Goal: Navigation & Orientation: Understand site structure

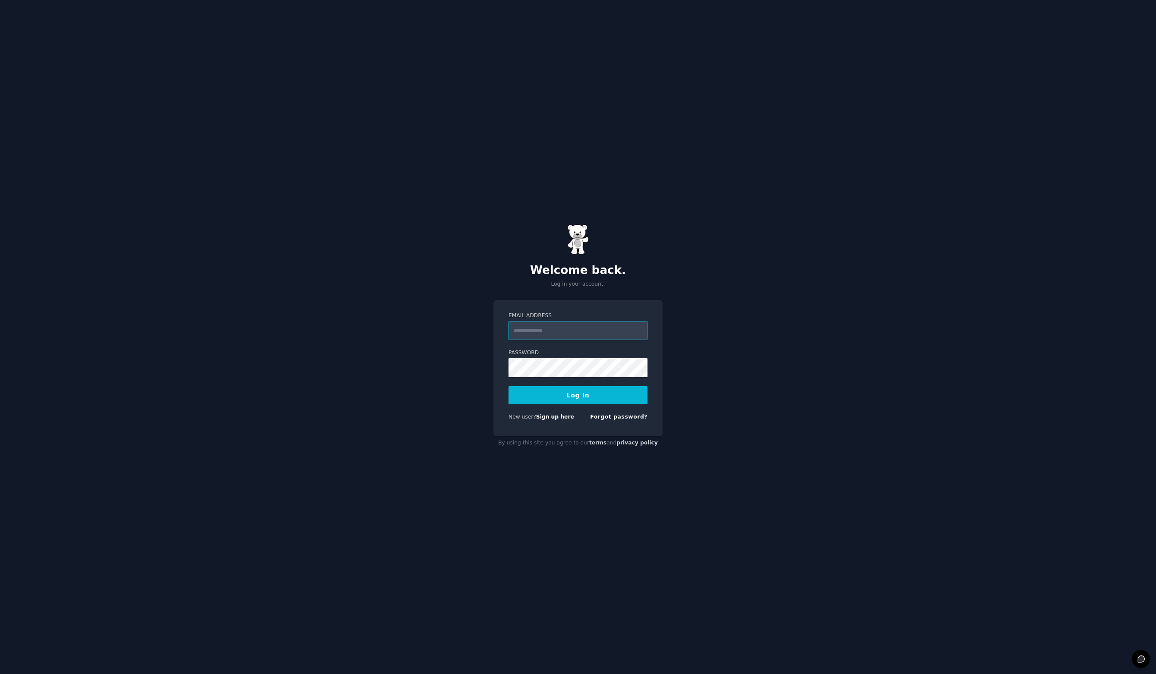
type input "**********"
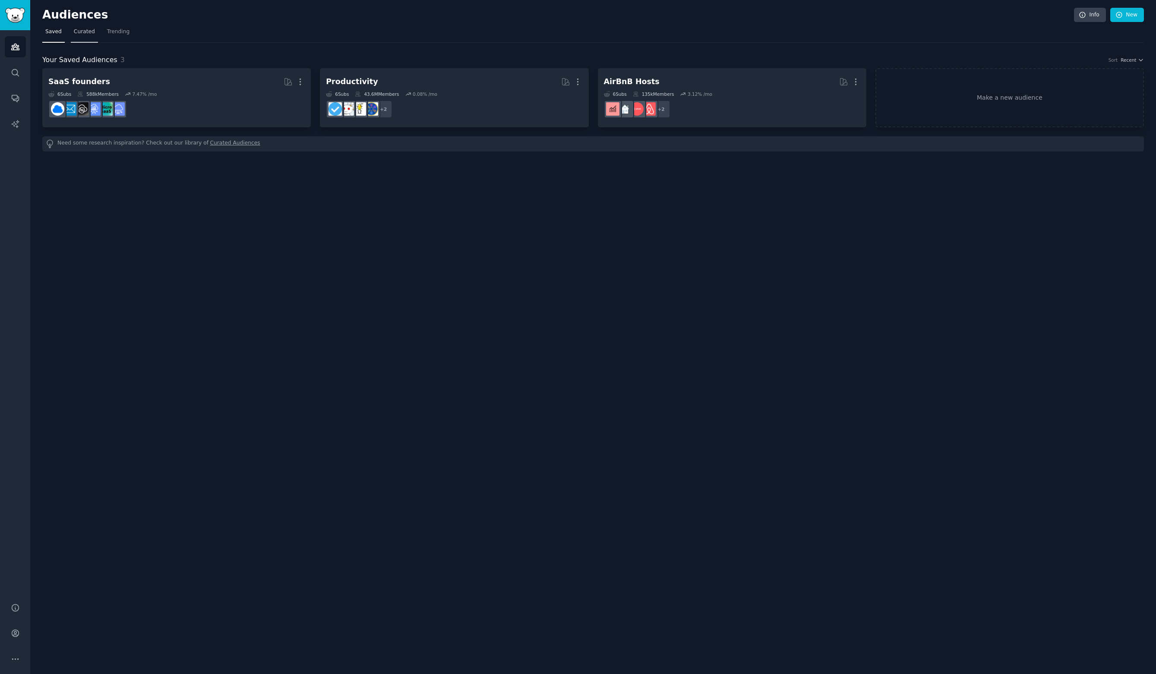
click at [76, 35] on link "Curated" at bounding box center [84, 34] width 27 height 18
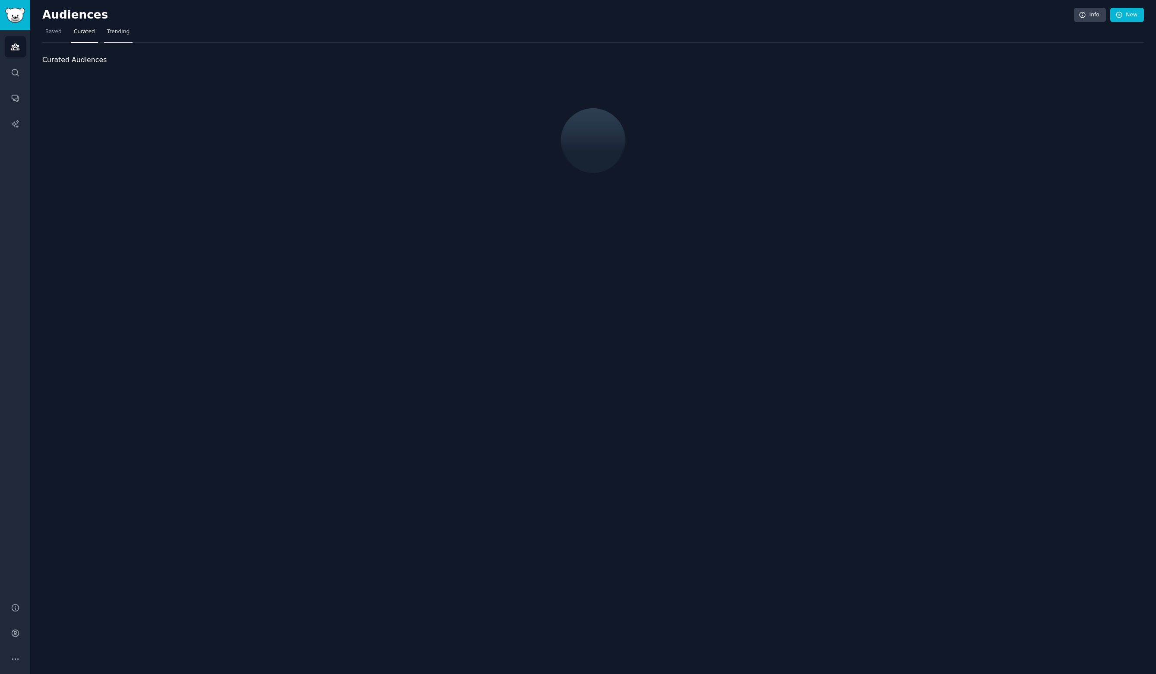
click at [108, 38] on link "Trending" at bounding box center [118, 34] width 28 height 18
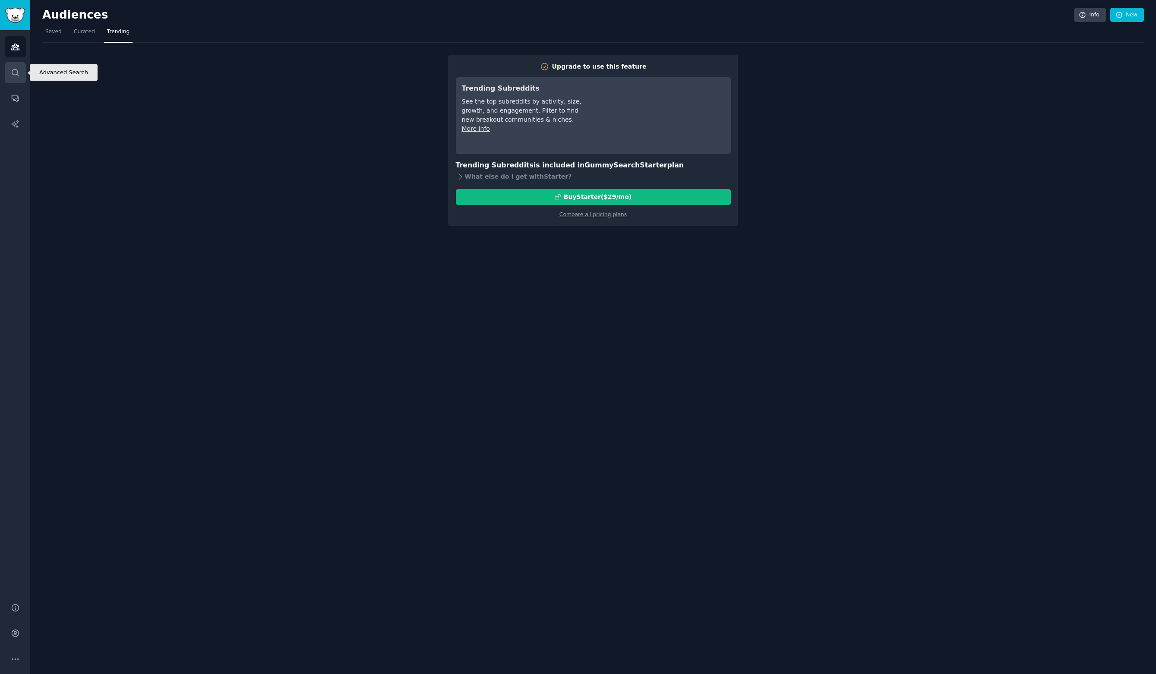
click at [17, 71] on icon "Sidebar" at bounding box center [15, 72] width 9 height 9
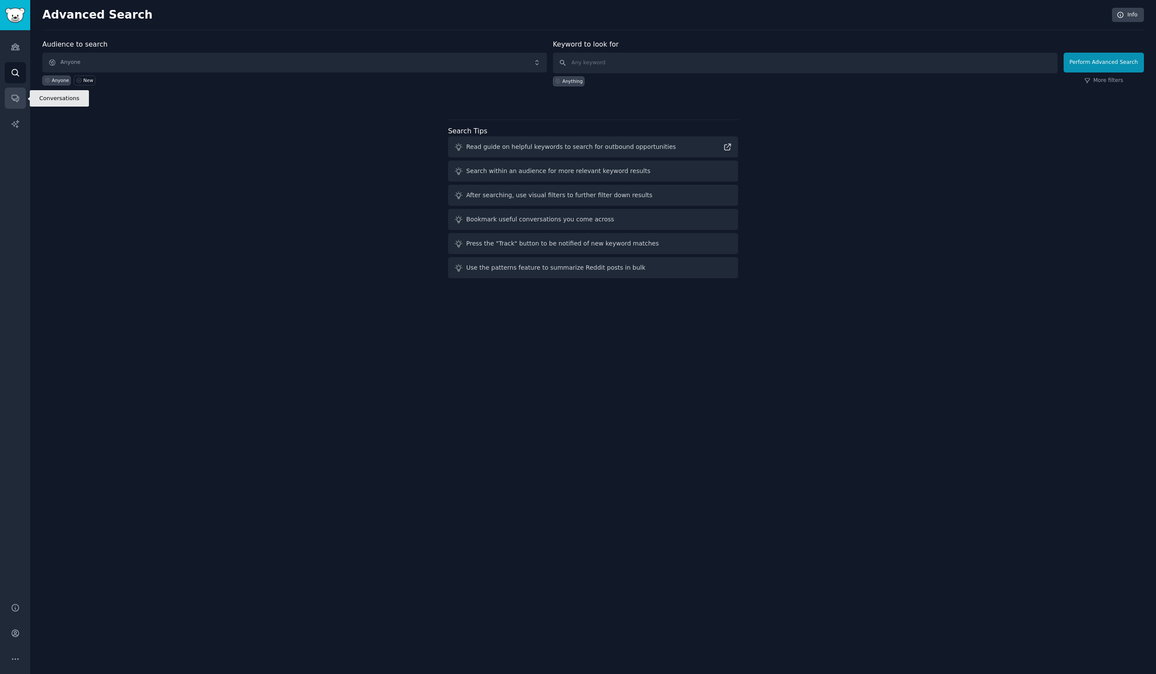
click at [16, 100] on icon "Sidebar" at bounding box center [15, 98] width 9 height 9
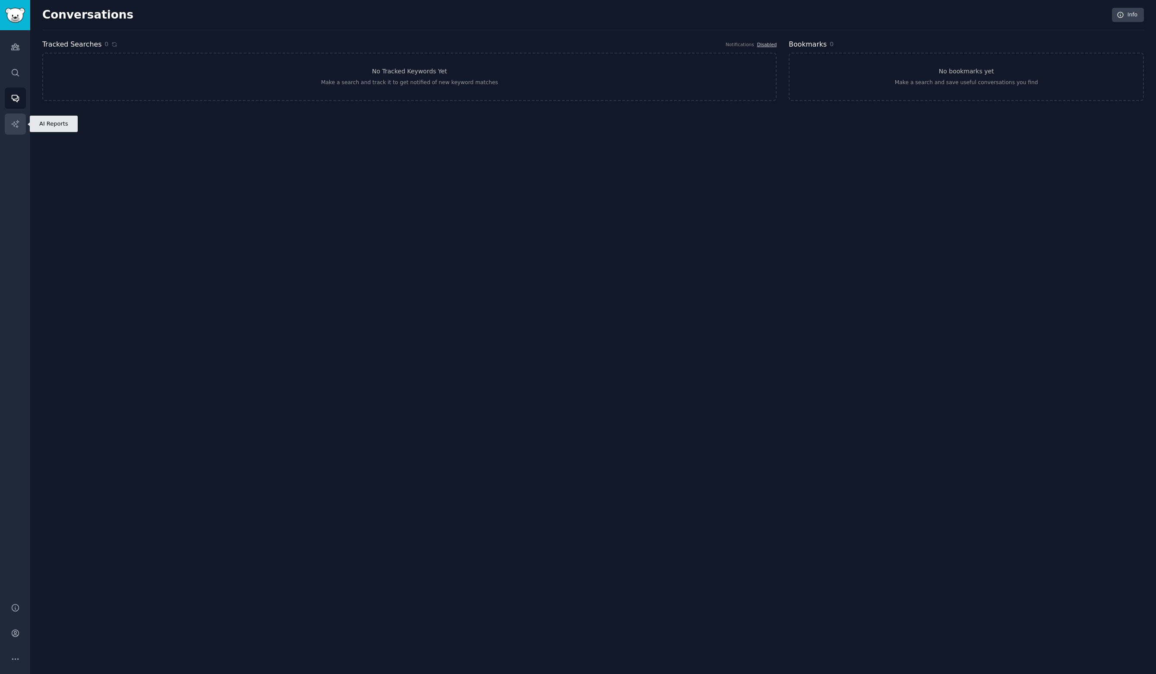
click at [17, 120] on icon "Sidebar" at bounding box center [15, 124] width 9 height 9
click at [16, 52] on link "Audiences" at bounding box center [15, 46] width 21 height 21
